Goal: Communication & Community: Answer question/provide support

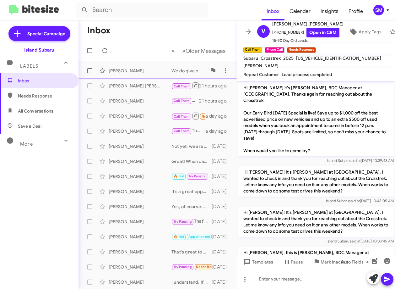
scroll to position [452, 0]
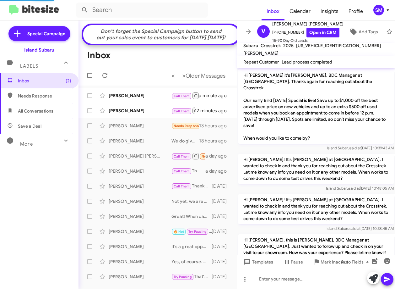
scroll to position [452, 0]
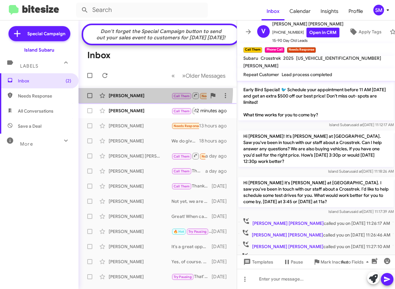
click at [152, 96] on div "Yolanda Moultrie-Fogg Call Them Needs Response Appointment Set Inbound Call a m…" at bounding box center [158, 95] width 148 height 13
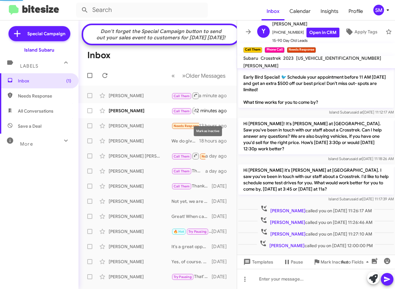
scroll to position [125, 0]
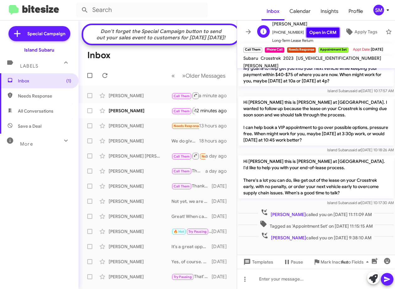
click at [311, 29] on link "Open in CRM" at bounding box center [323, 33] width 33 height 10
